Goal: Information Seeking & Learning: Learn about a topic

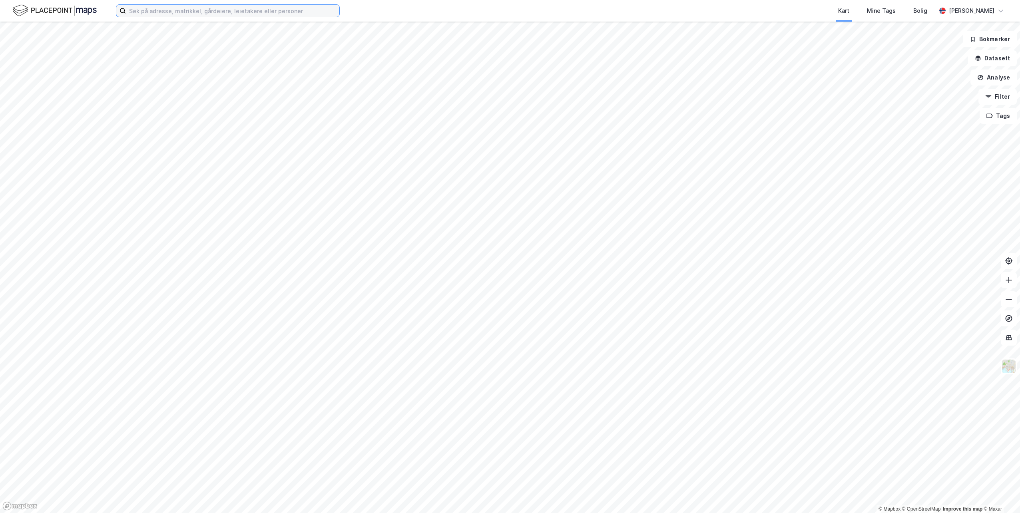
click at [207, 12] on input at bounding box center [233, 11] width 214 height 12
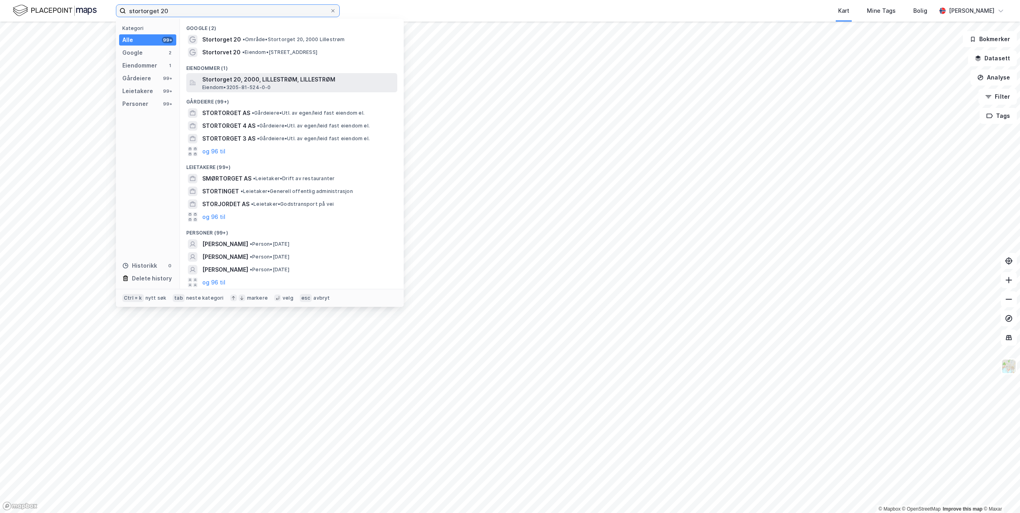
type input "stortorget 20"
click at [236, 85] on span "Eiendom • 3205-81-524-0-0" at bounding box center [236, 87] width 69 height 6
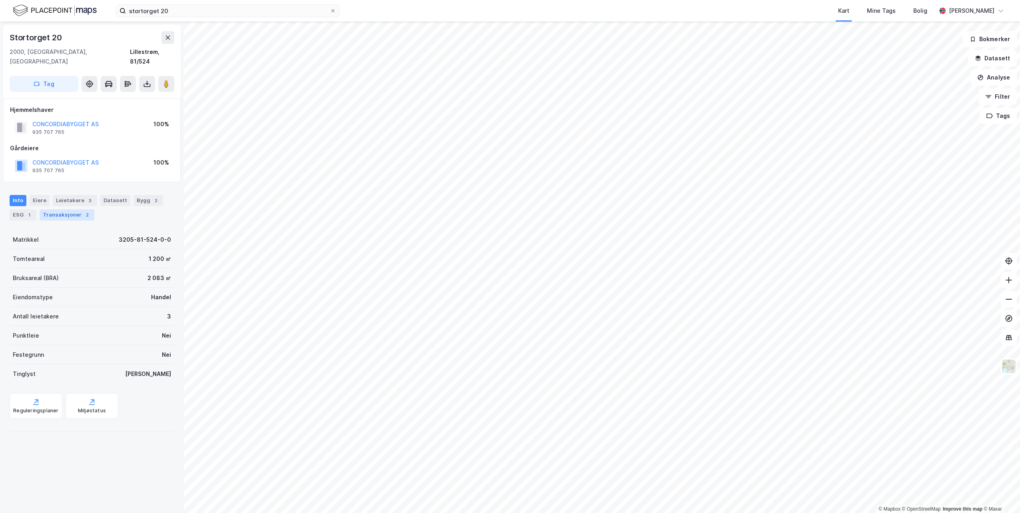
click at [64, 210] on div "Transaksjoner 2" at bounding box center [67, 215] width 55 height 11
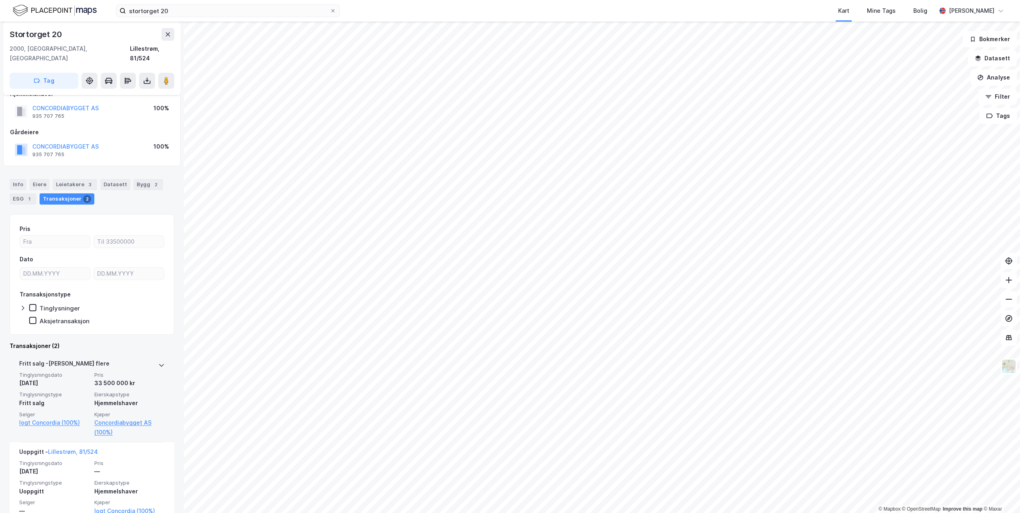
scroll to position [24, 0]
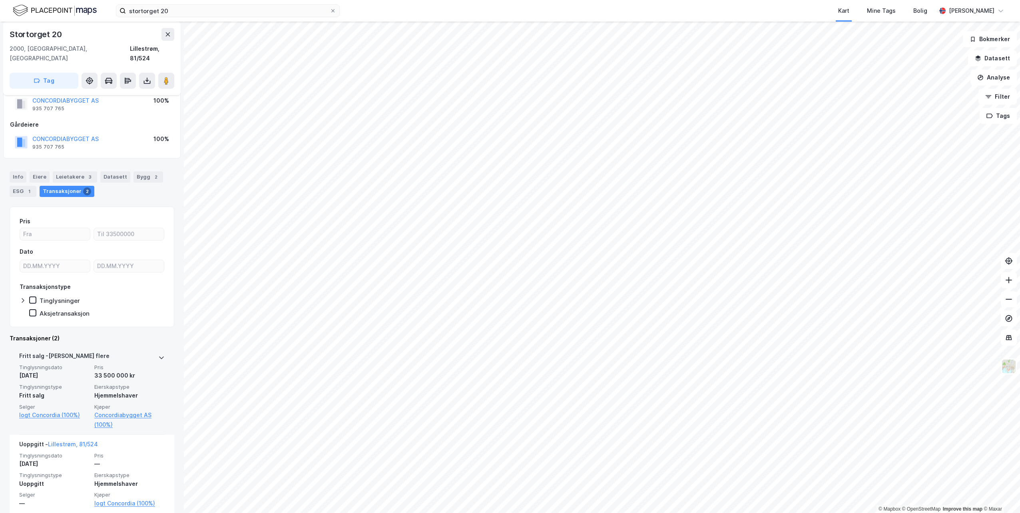
click at [133, 351] on div "[PERSON_NAME] flere" at bounding box center [92, 357] width 146 height 13
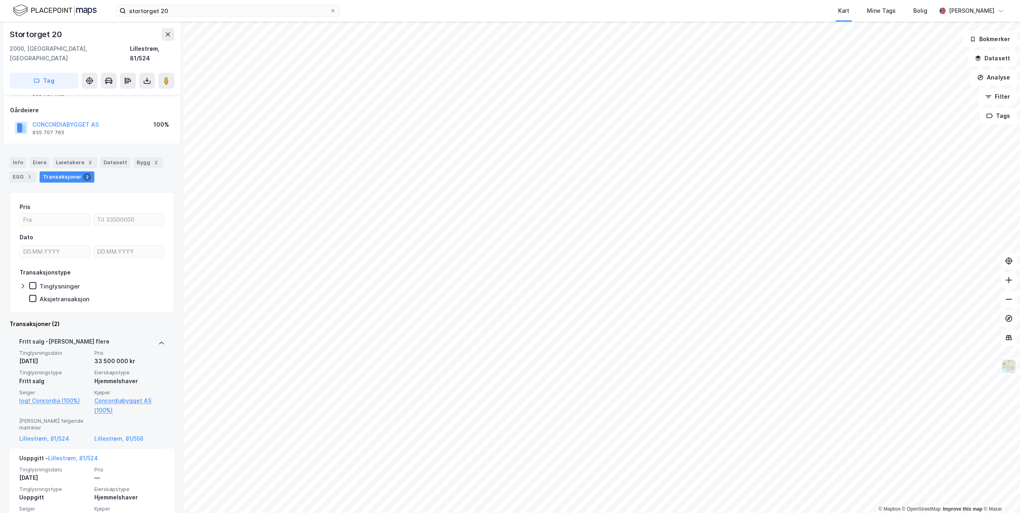
scroll to position [45, 0]
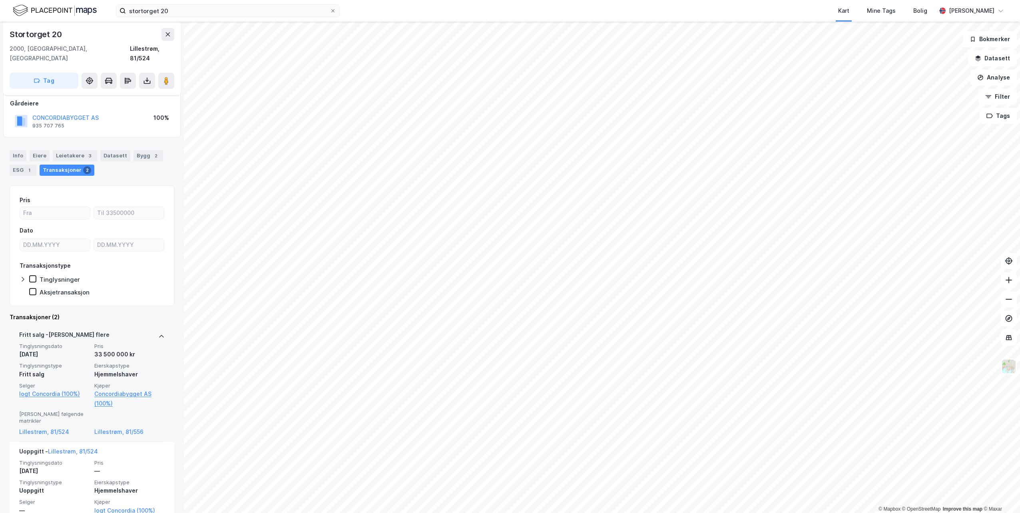
click at [136, 343] on span "Pris" at bounding box center [129, 346] width 70 height 7
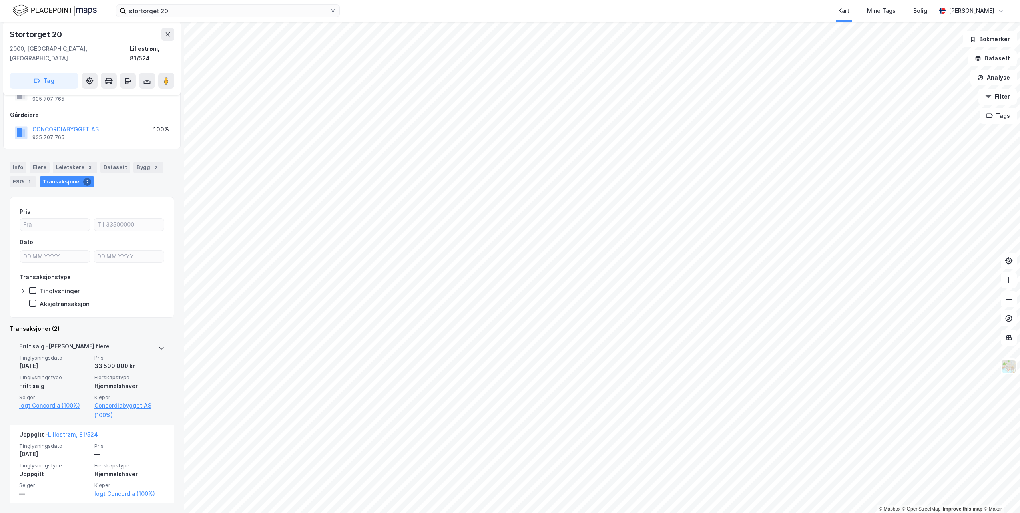
scroll to position [24, 0]
